Goal: Information Seeking & Learning: Learn about a topic

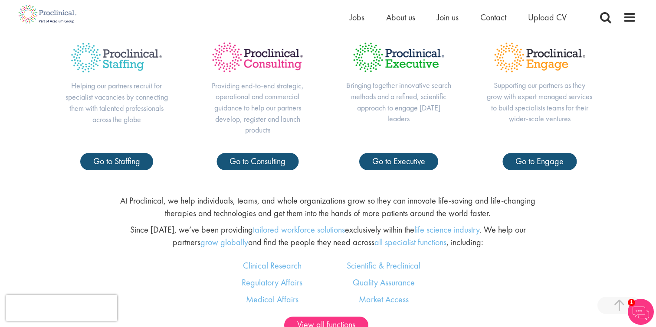
scroll to position [381, 0]
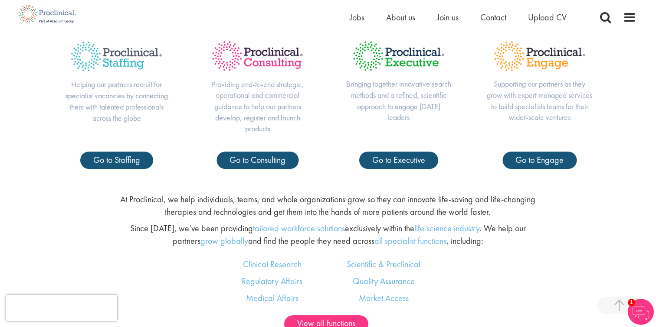
click at [262, 84] on p "Providing end-to-end strategic, operational and commercial guidance to help our…" at bounding box center [257, 107] width 106 height 56
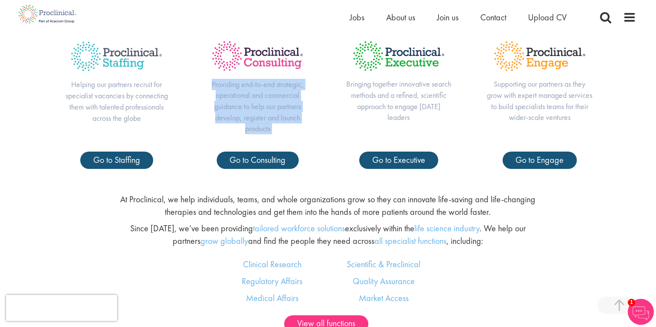
click at [262, 84] on p "Providing end-to-end strategic, operational and commercial guidance to help our…" at bounding box center [257, 107] width 106 height 56
click at [258, 100] on p "Providing end-to-end strategic, operational and commercial guidance to help our…" at bounding box center [257, 107] width 106 height 56
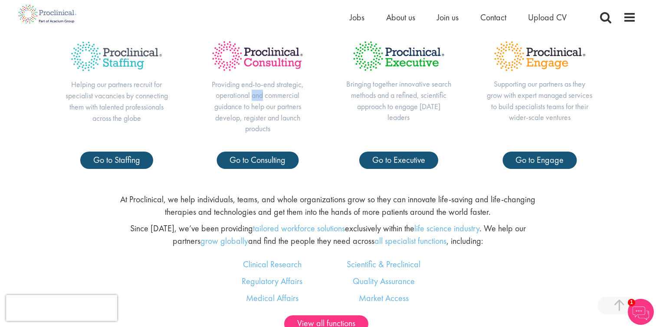
click at [258, 100] on p "Providing end-to-end strategic, operational and commercial guidance to help our…" at bounding box center [257, 107] width 106 height 56
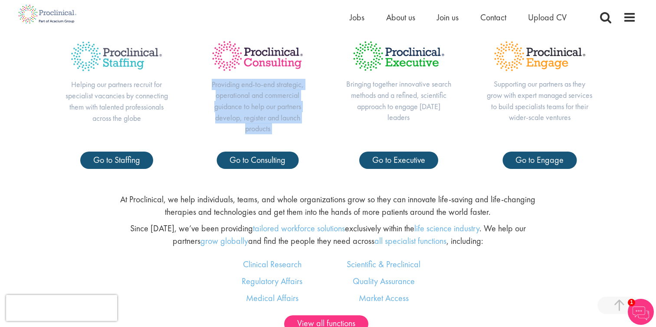
click at [258, 100] on p "Providing end-to-end strategic, operational and commercial guidance to help our…" at bounding box center [257, 107] width 106 height 56
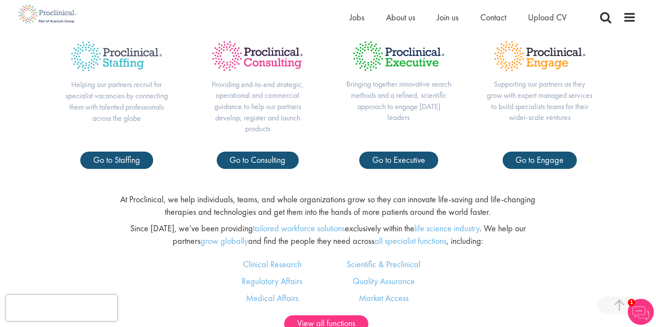
click at [311, 175] on div "Our suite of services Helping our partners recruit for specialist vacancies by …" at bounding box center [328, 80] width 656 height 212
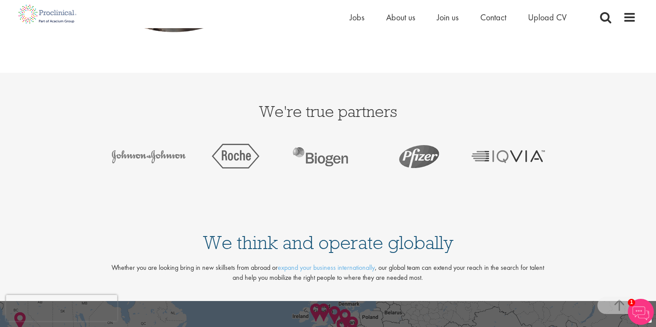
scroll to position [1587, 0]
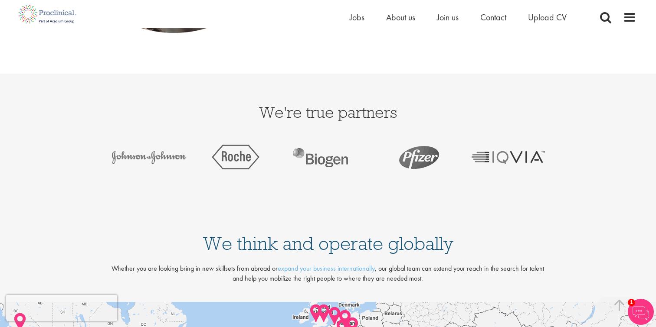
click at [323, 111] on h3 "We're true partners" at bounding box center [328, 112] width 616 height 16
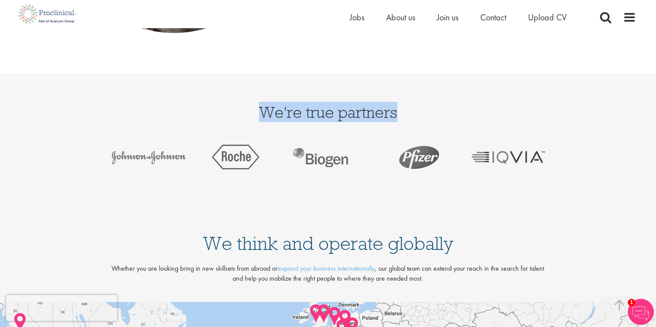
click at [323, 111] on h3 "We're true partners" at bounding box center [328, 112] width 616 height 16
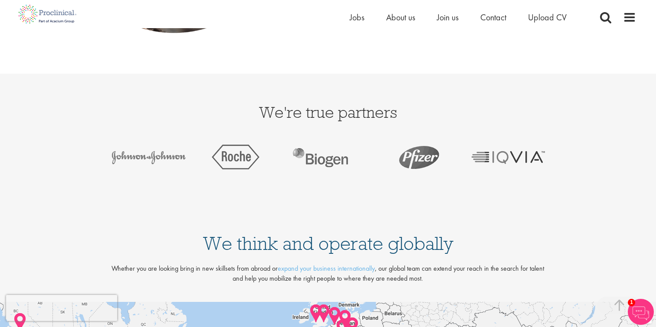
click at [461, 195] on div "We're true partners" at bounding box center [328, 143] width 656 height 138
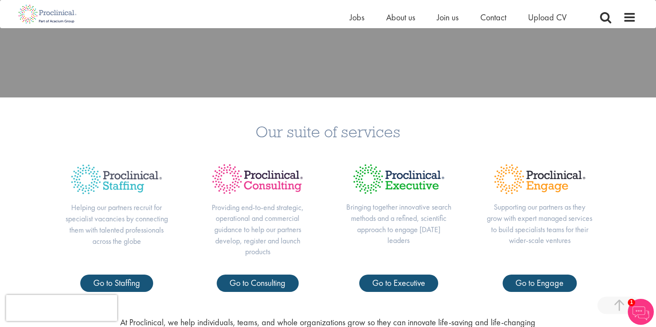
scroll to position [0, 0]
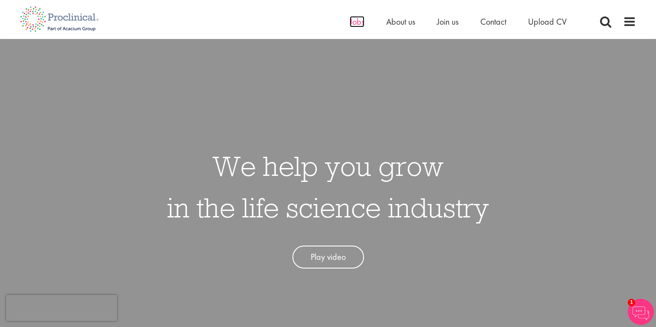
click at [355, 22] on span "Jobs" at bounding box center [356, 21] width 15 height 11
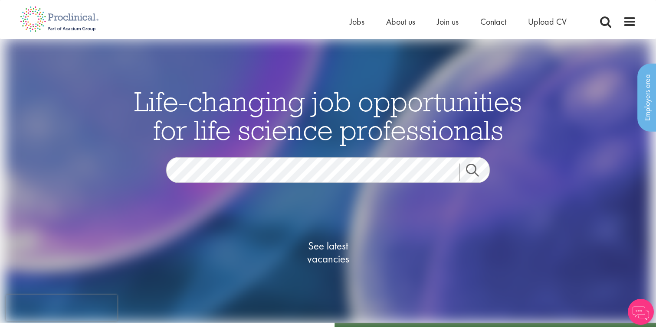
click at [523, 237] on div "See latest vacancies" at bounding box center [328, 254] width 421 height 98
click at [523, 236] on div "See latest vacancies" at bounding box center [328, 254] width 421 height 98
click at [327, 258] on span "See latest vacancies" at bounding box center [327, 253] width 87 height 26
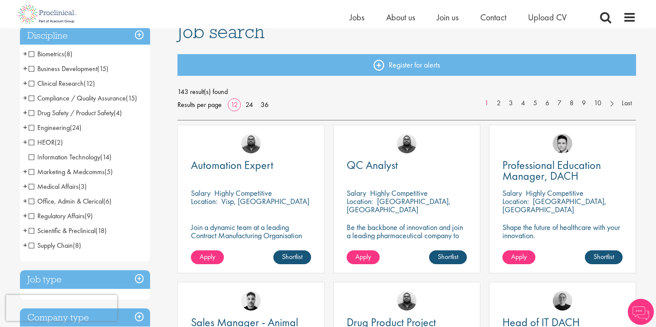
scroll to position [82, 0]
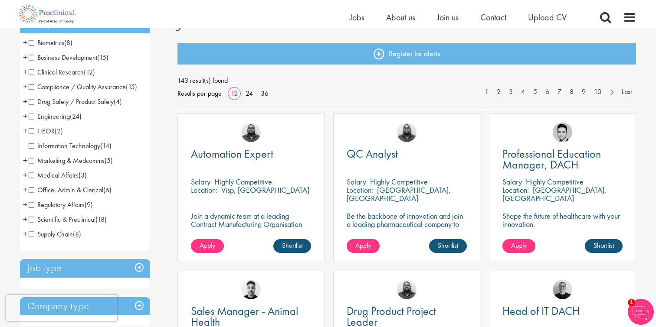
click at [29, 160] on span "Marketing & Medcomms" at bounding box center [67, 160] width 76 height 9
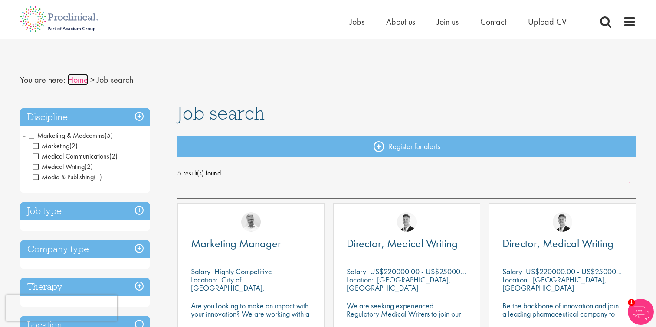
click at [72, 82] on link "Home" at bounding box center [78, 79] width 20 height 11
